Goal: Check status: Check status

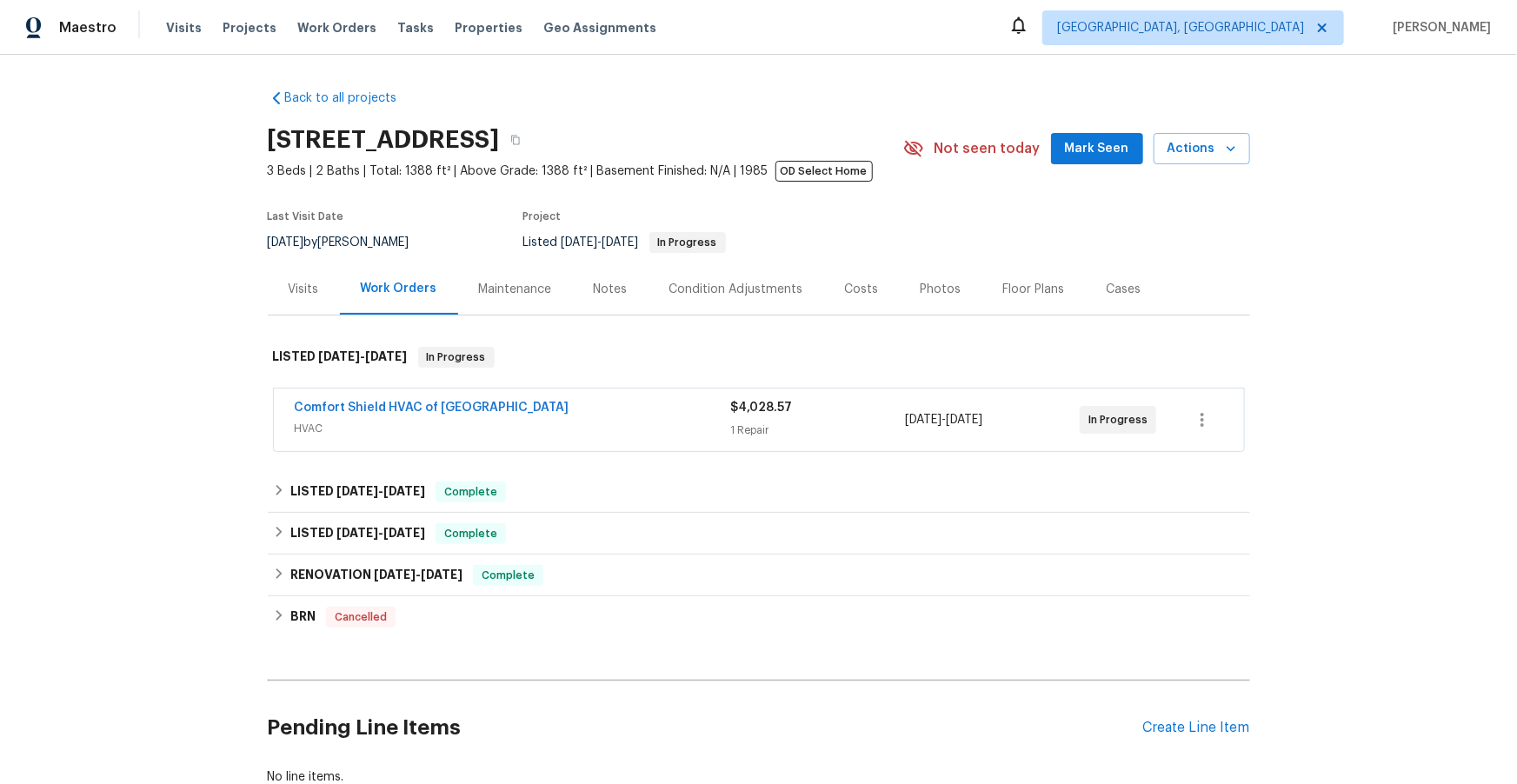
click at [926, 293] on div "Photos" at bounding box center [941, 290] width 40 height 18
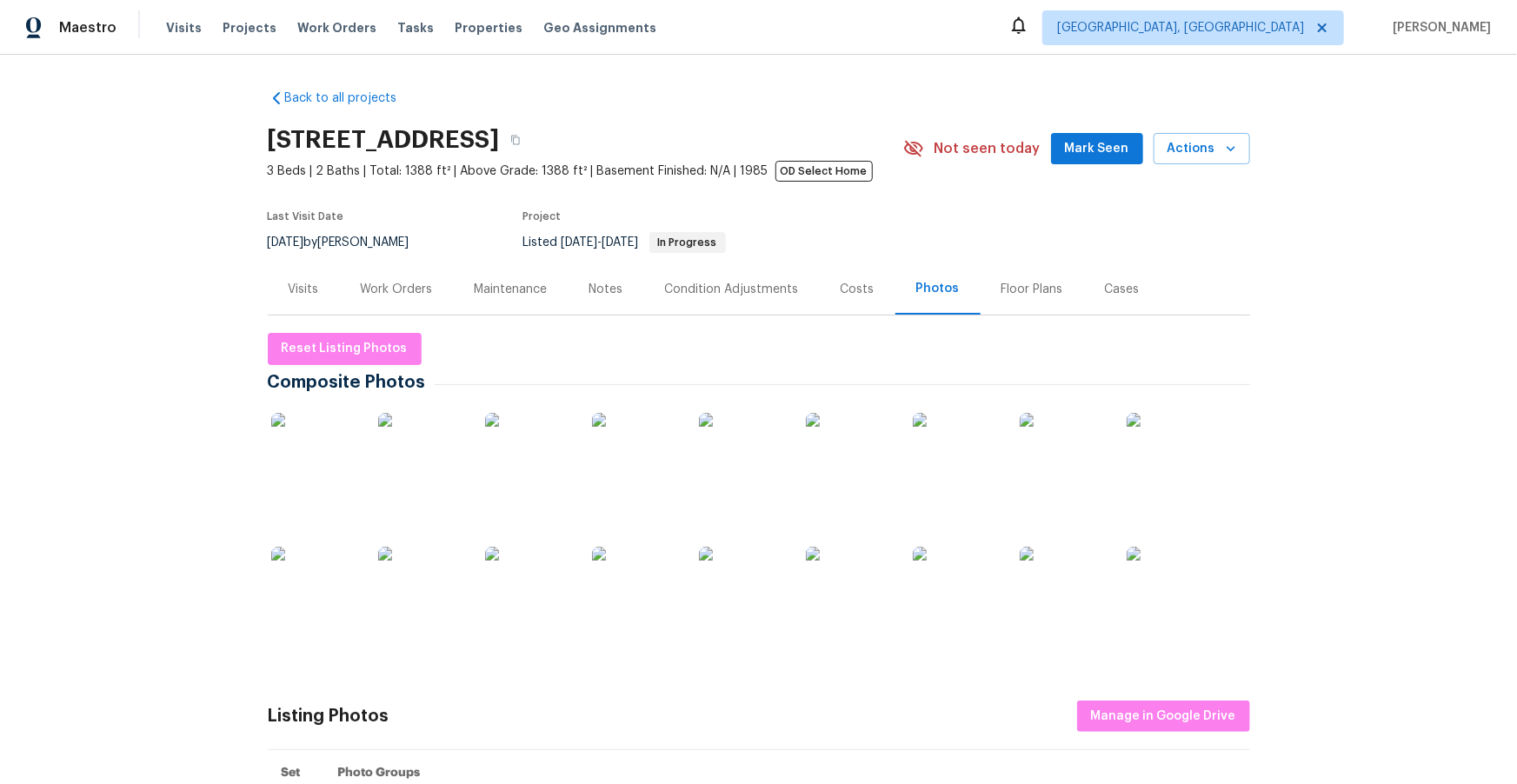
click at [399, 294] on div "Work Orders" at bounding box center [396, 290] width 72 height 18
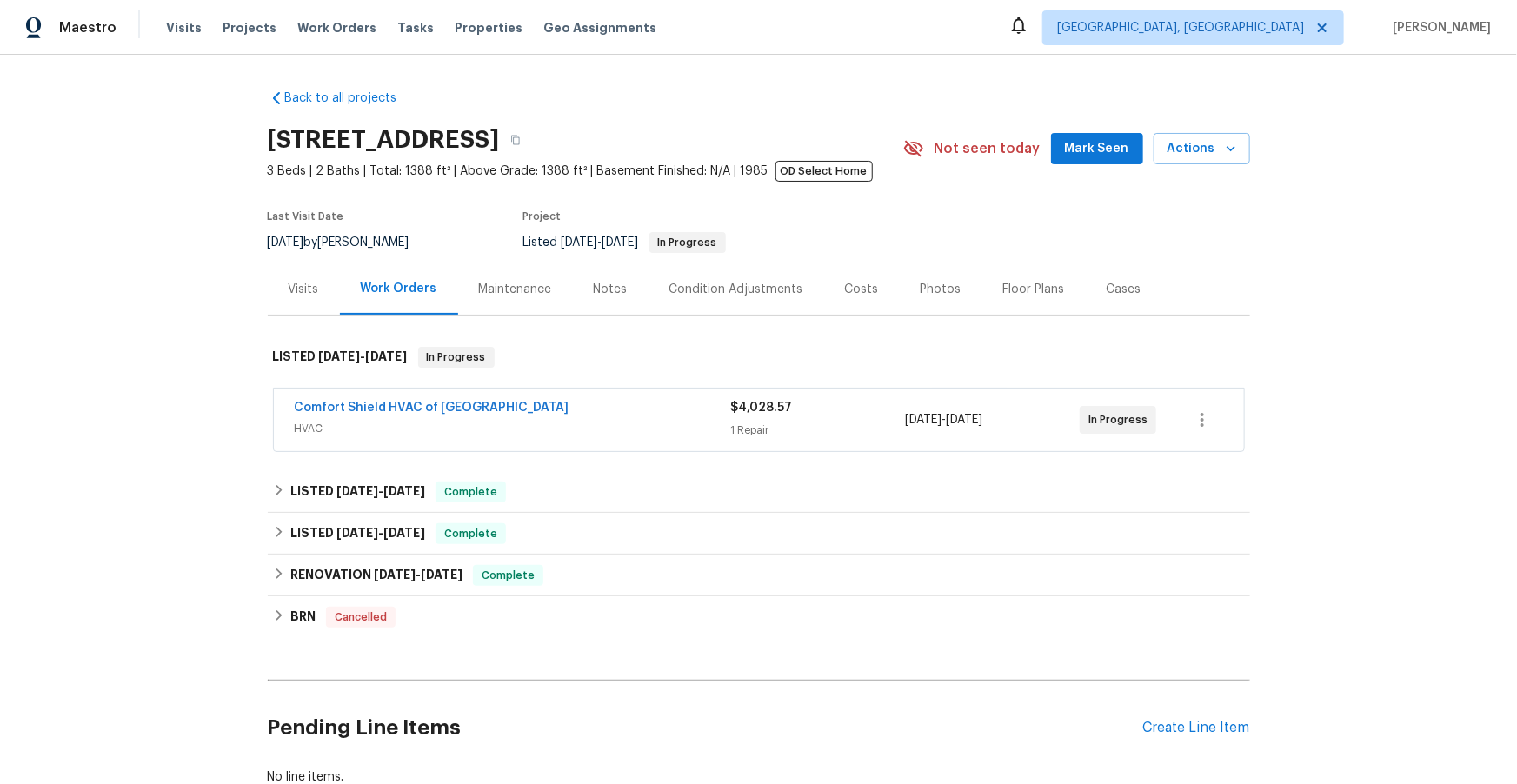
click at [551, 421] on span "HVAC" at bounding box center [512, 428] width 436 height 18
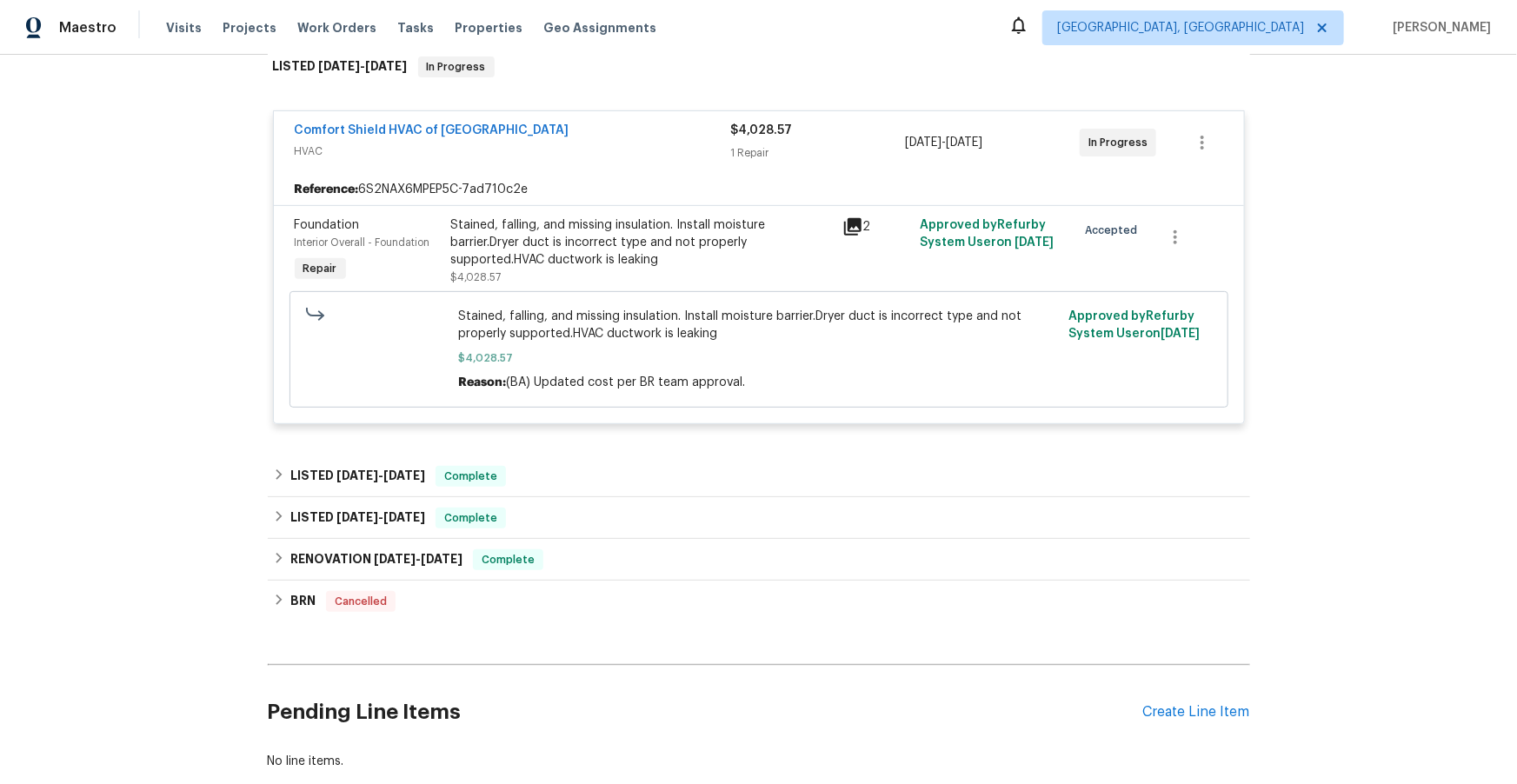
scroll to position [292, 0]
click at [357, 471] on span "[DATE]" at bounding box center [358, 475] width 41 height 12
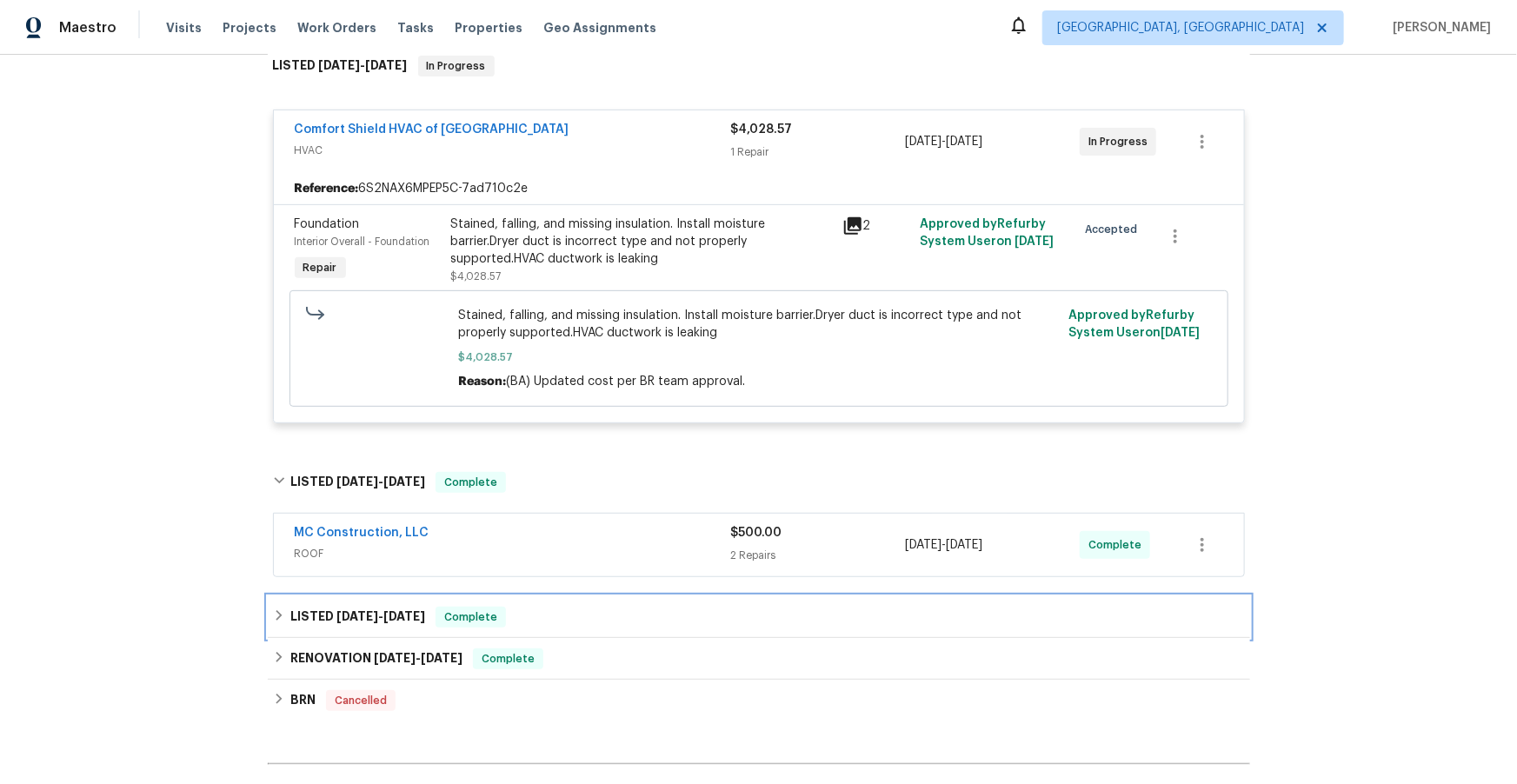
click at [385, 615] on span "[DATE]" at bounding box center [404, 616] width 41 height 12
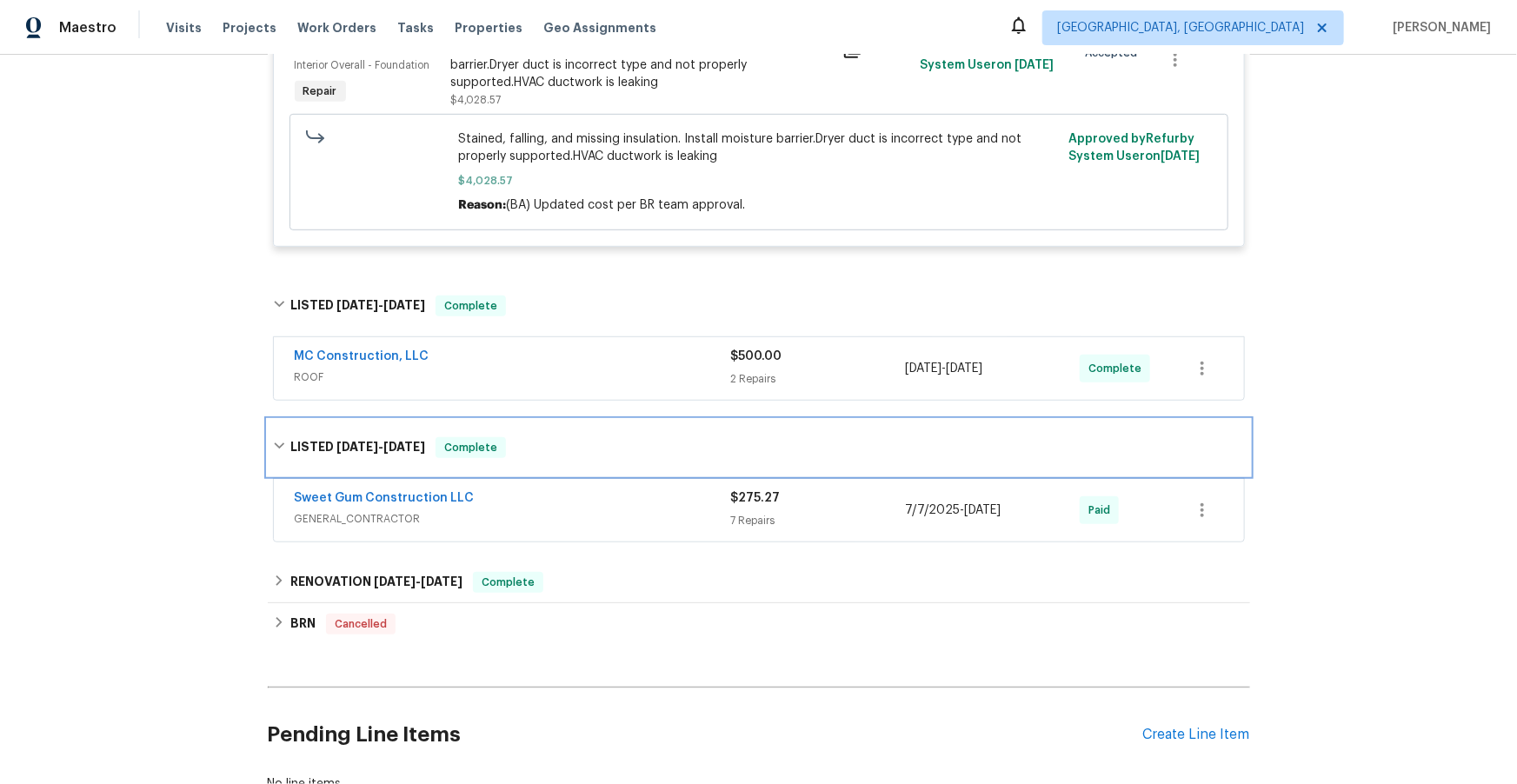
scroll to position [470, 0]
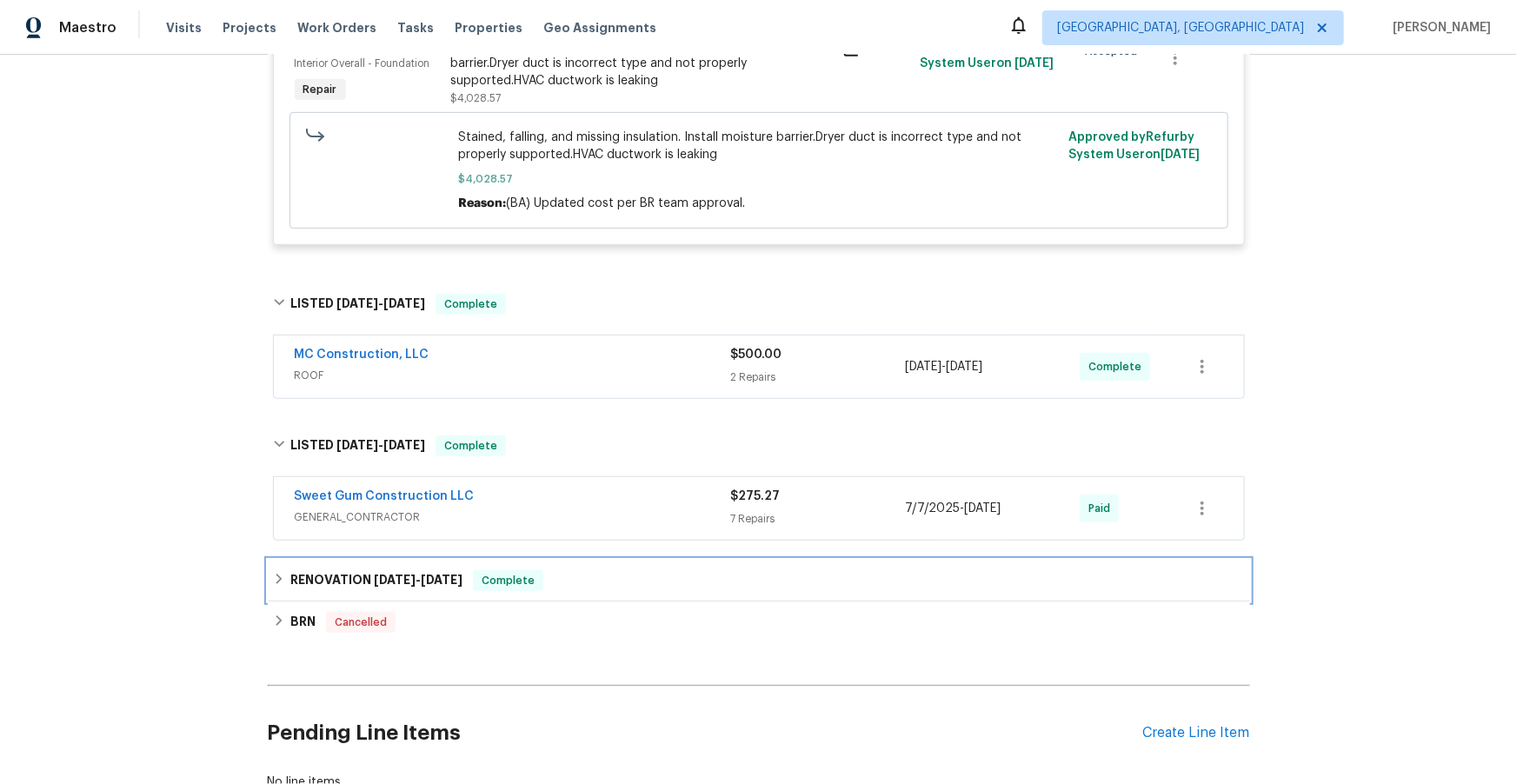
click at [396, 574] on span "[DATE]" at bounding box center [394, 579] width 41 height 12
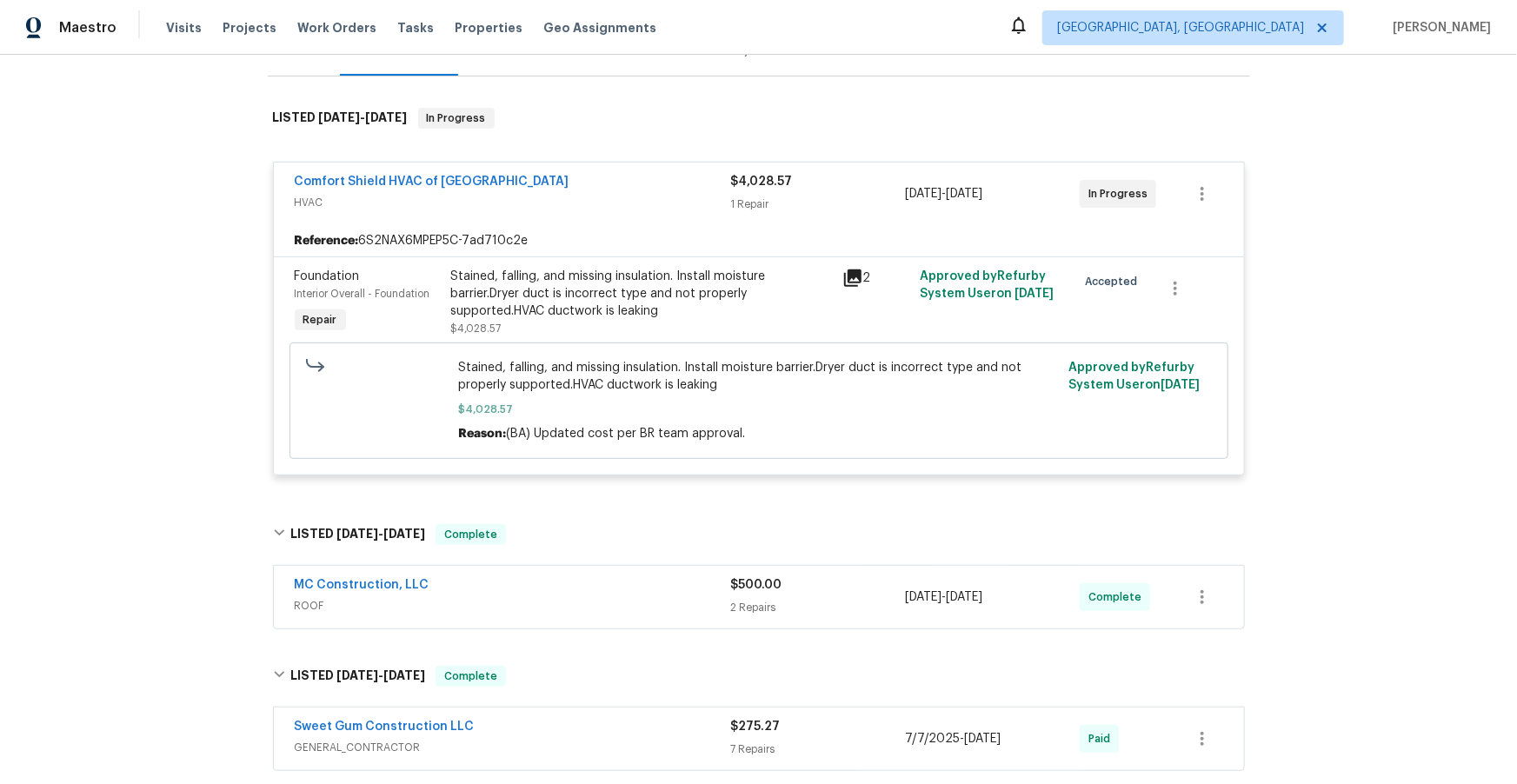
scroll to position [0, 0]
